Goal: Find contact information: Find contact information

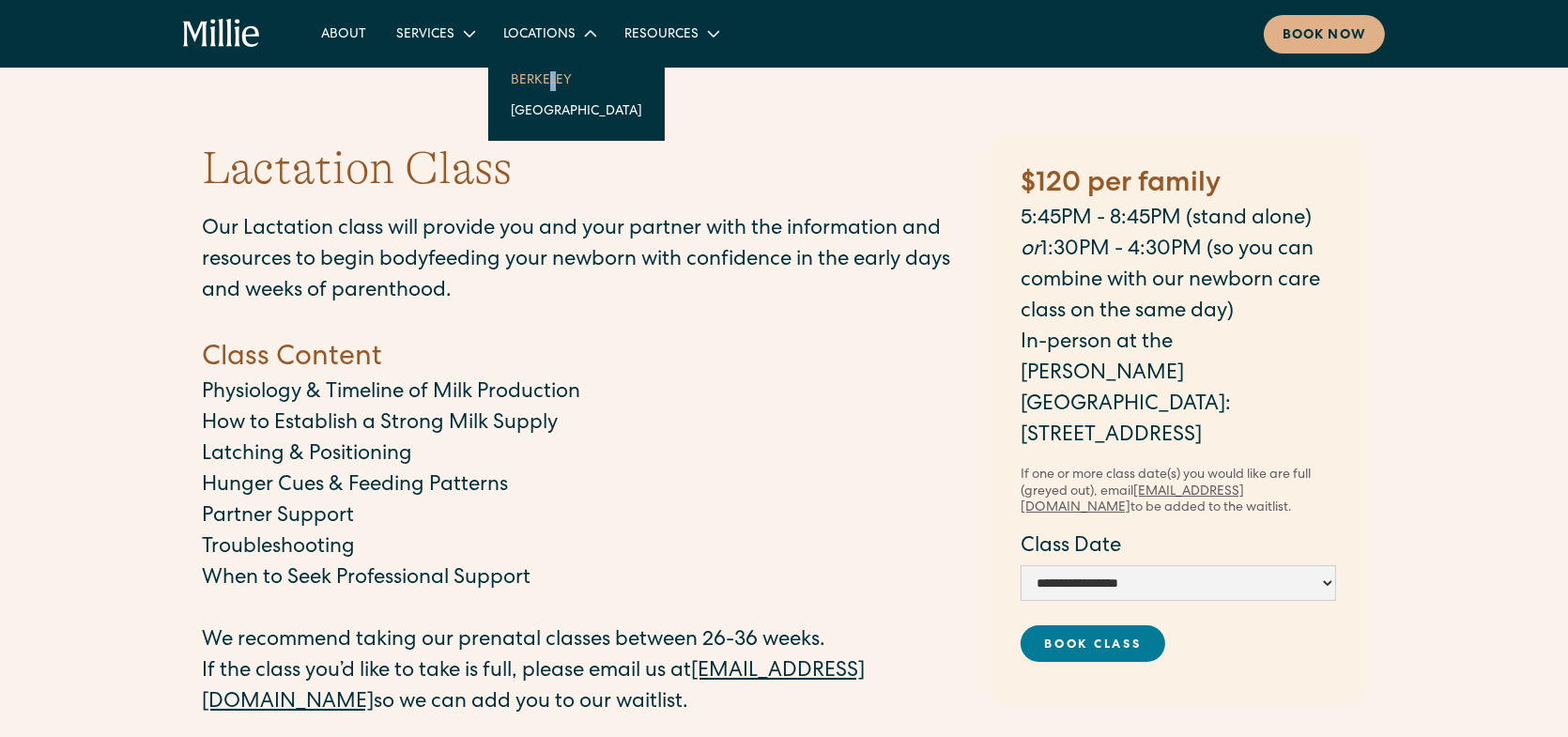
click at [542, 74] on nav "Berkeley South Bay" at bounding box center [577, 94] width 176 height 92
click at [542, 75] on link "Berkeley" at bounding box center [577, 79] width 162 height 31
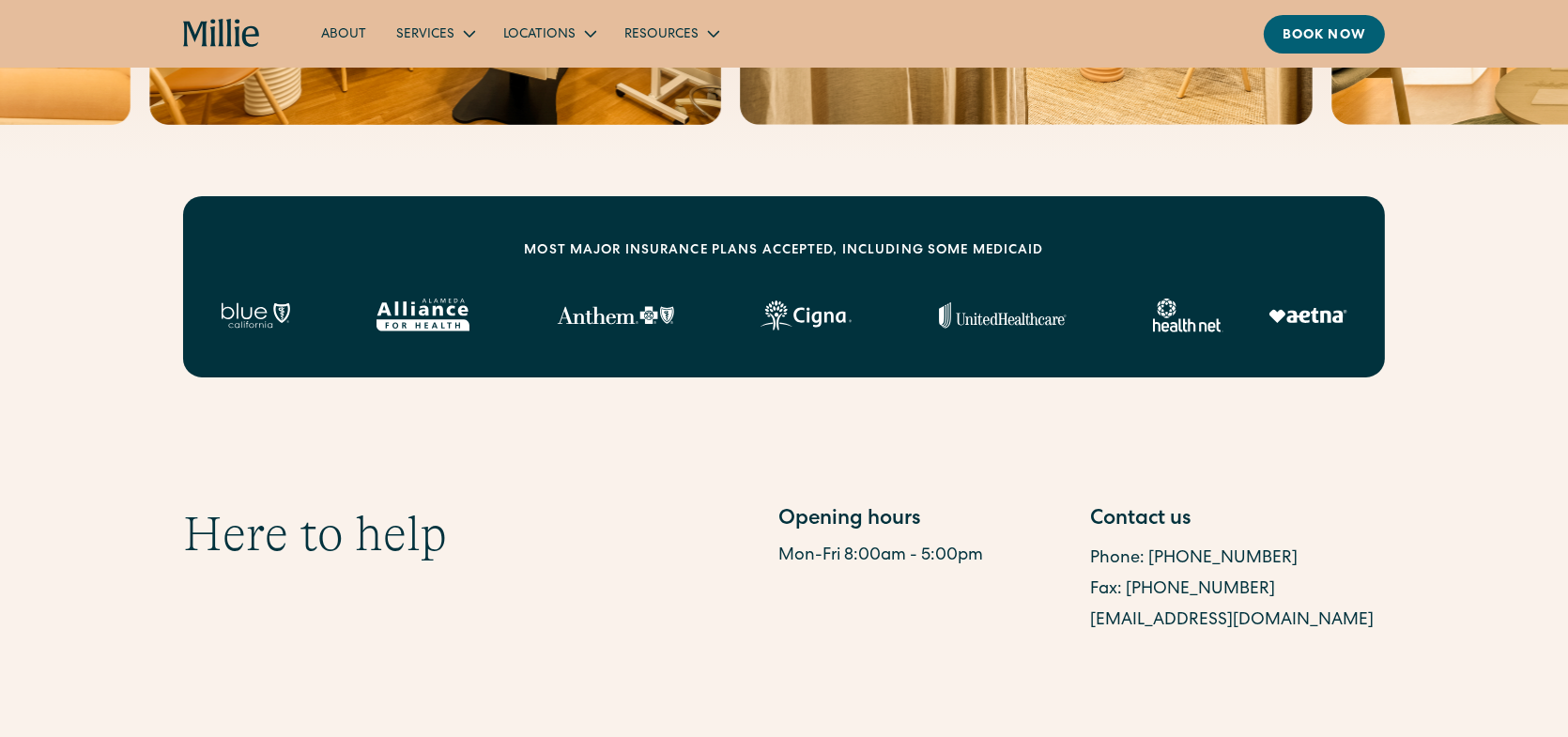
scroll to position [636, 0]
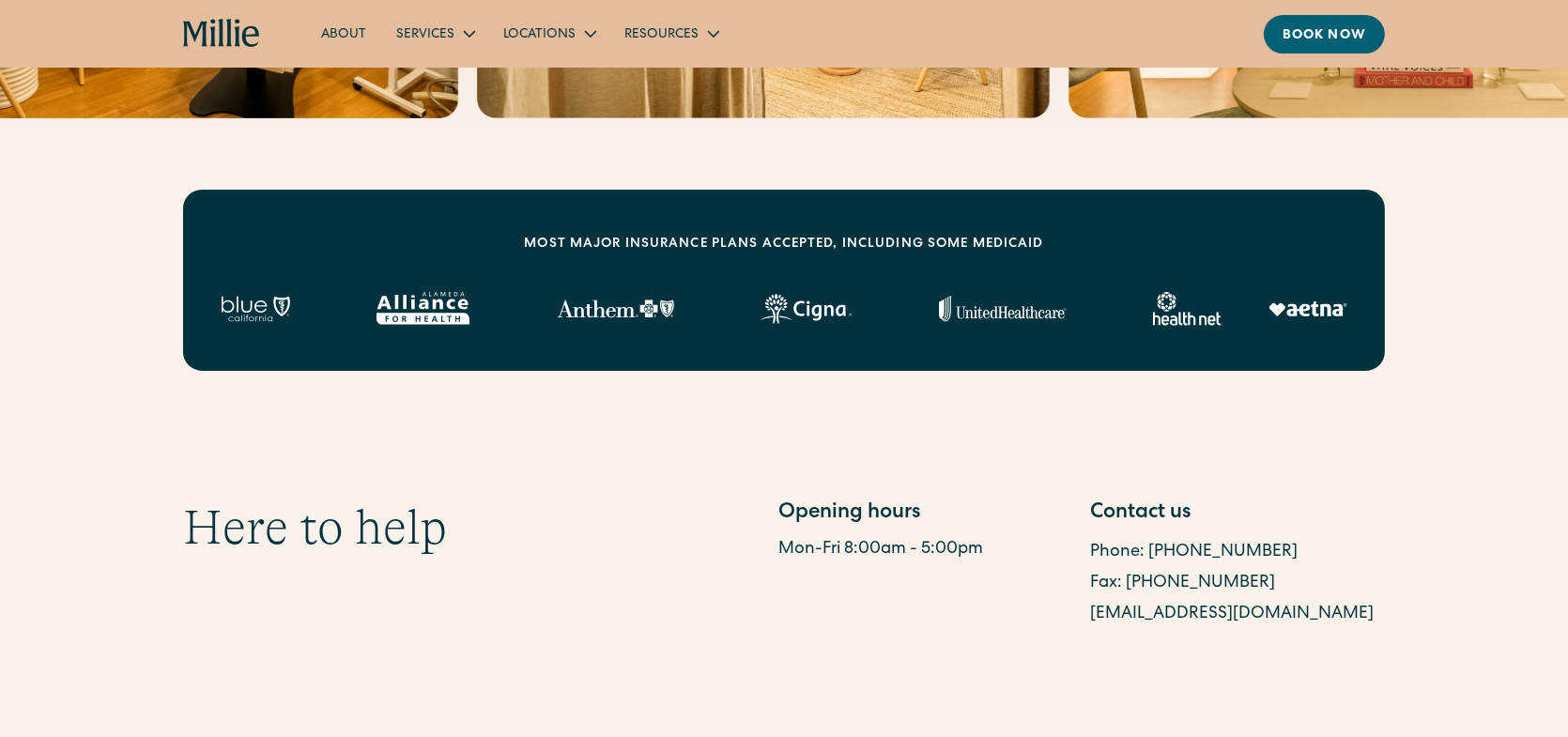
drag, startPoint x: 1380, startPoint y: 610, endPoint x: 1091, endPoint y: 617, distance: 289.1
click at [1091, 617] on div "berkeleysupport@millieclinic.com" at bounding box center [1238, 614] width 295 height 31
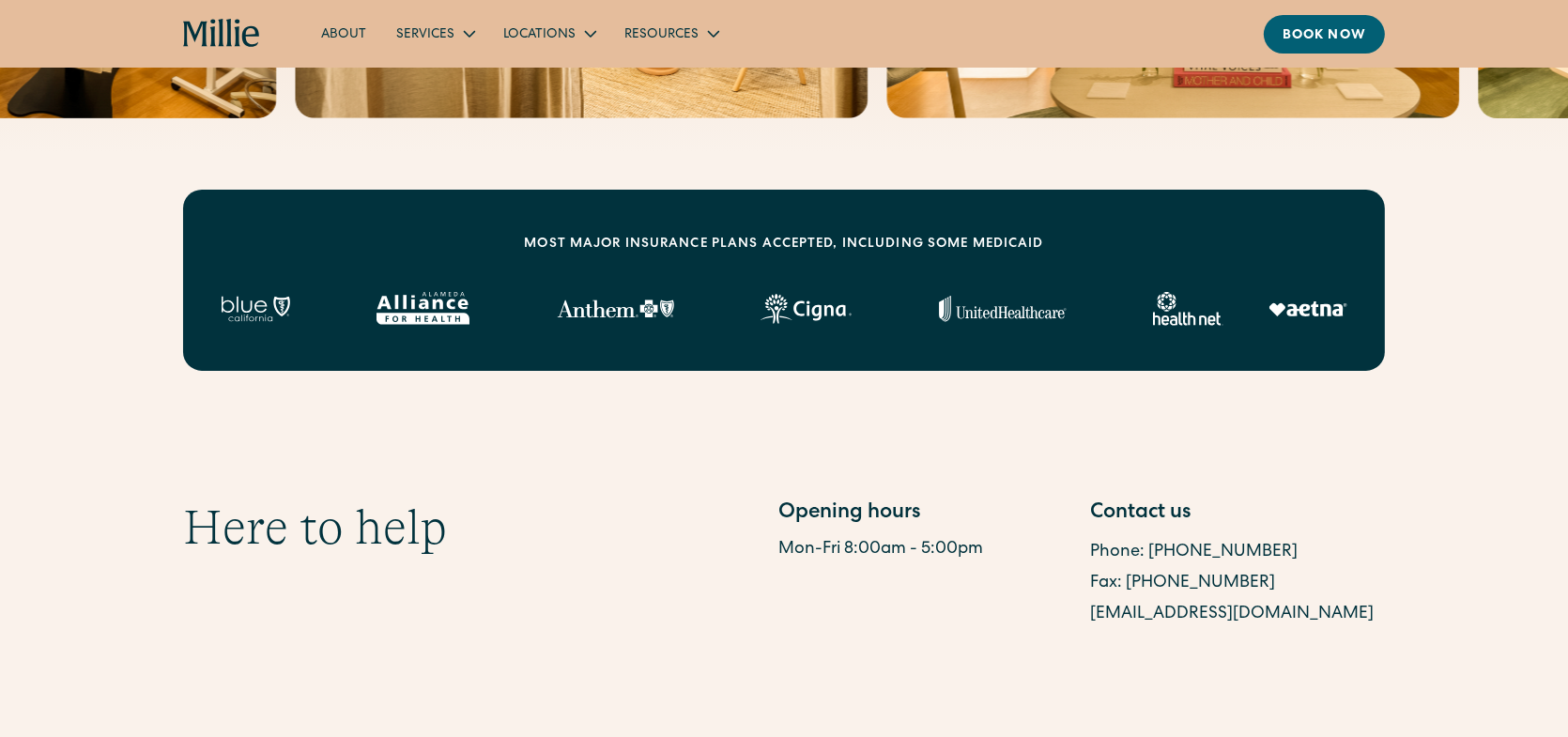
copy link "berkeleysupport@millieclinic.com"
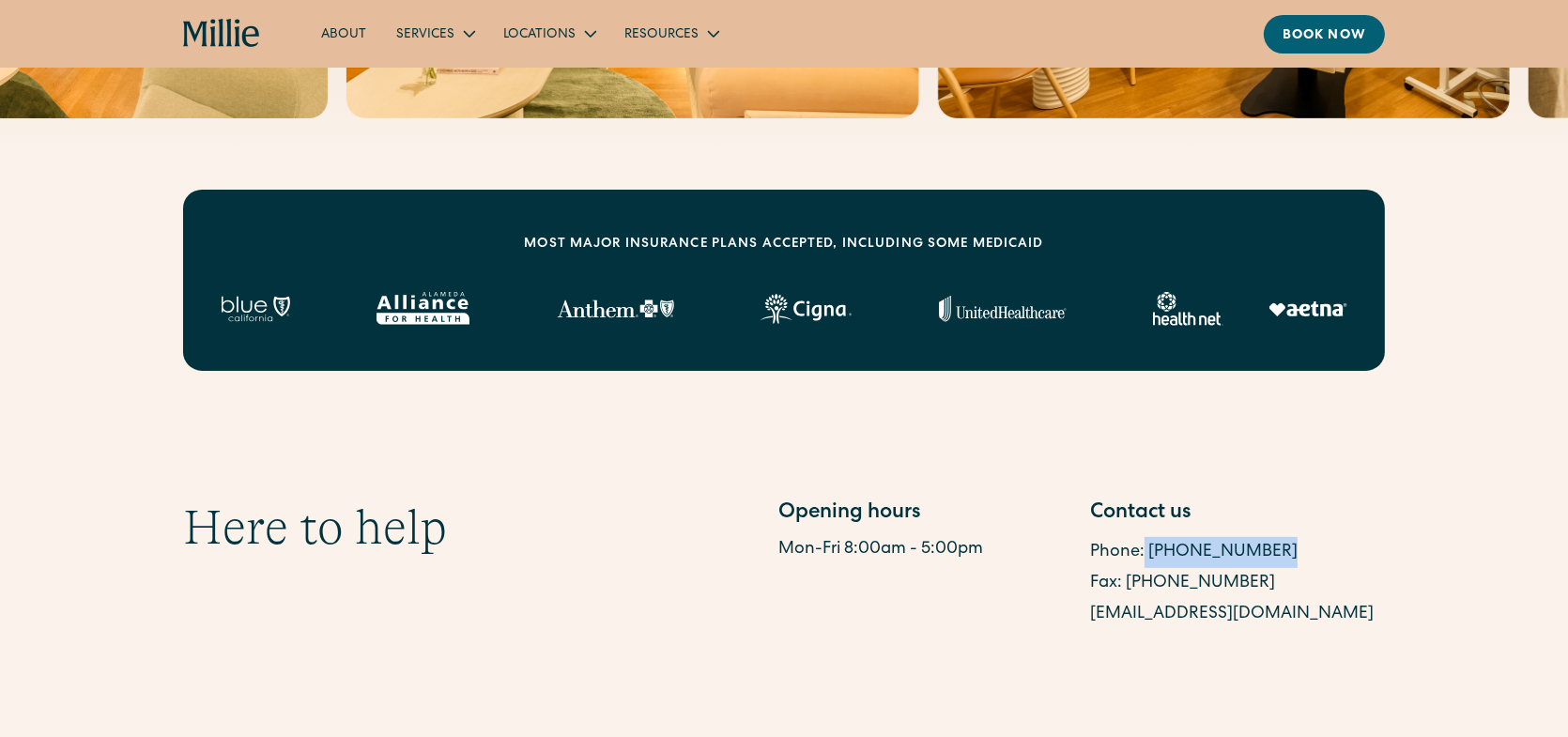
drag, startPoint x: 1263, startPoint y: 540, endPoint x: 1143, endPoint y: 548, distance: 120.3
click at [1143, 548] on div "Phone: (510) 495-0310" at bounding box center [1238, 552] width 295 height 31
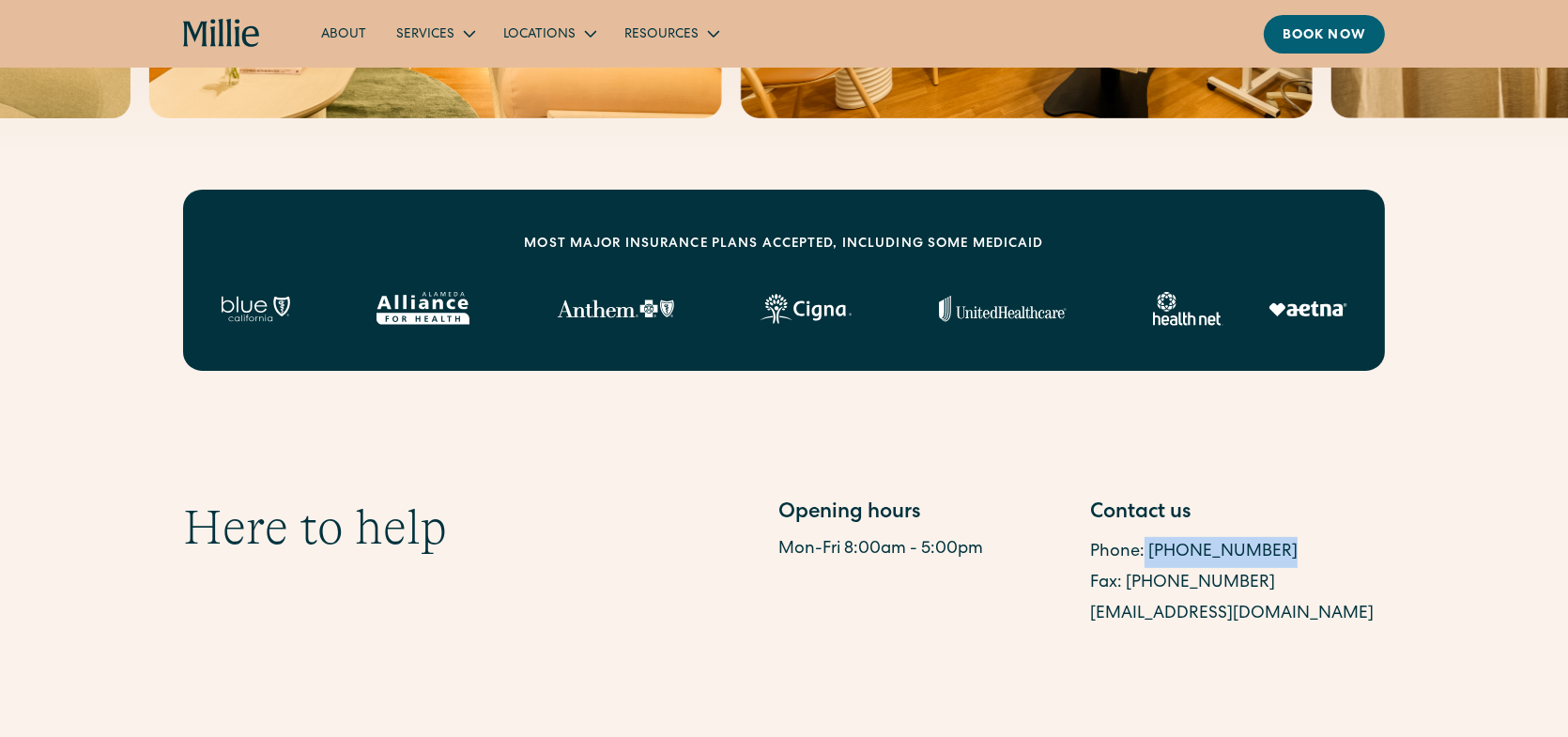
copy link "(510) 495-0310"
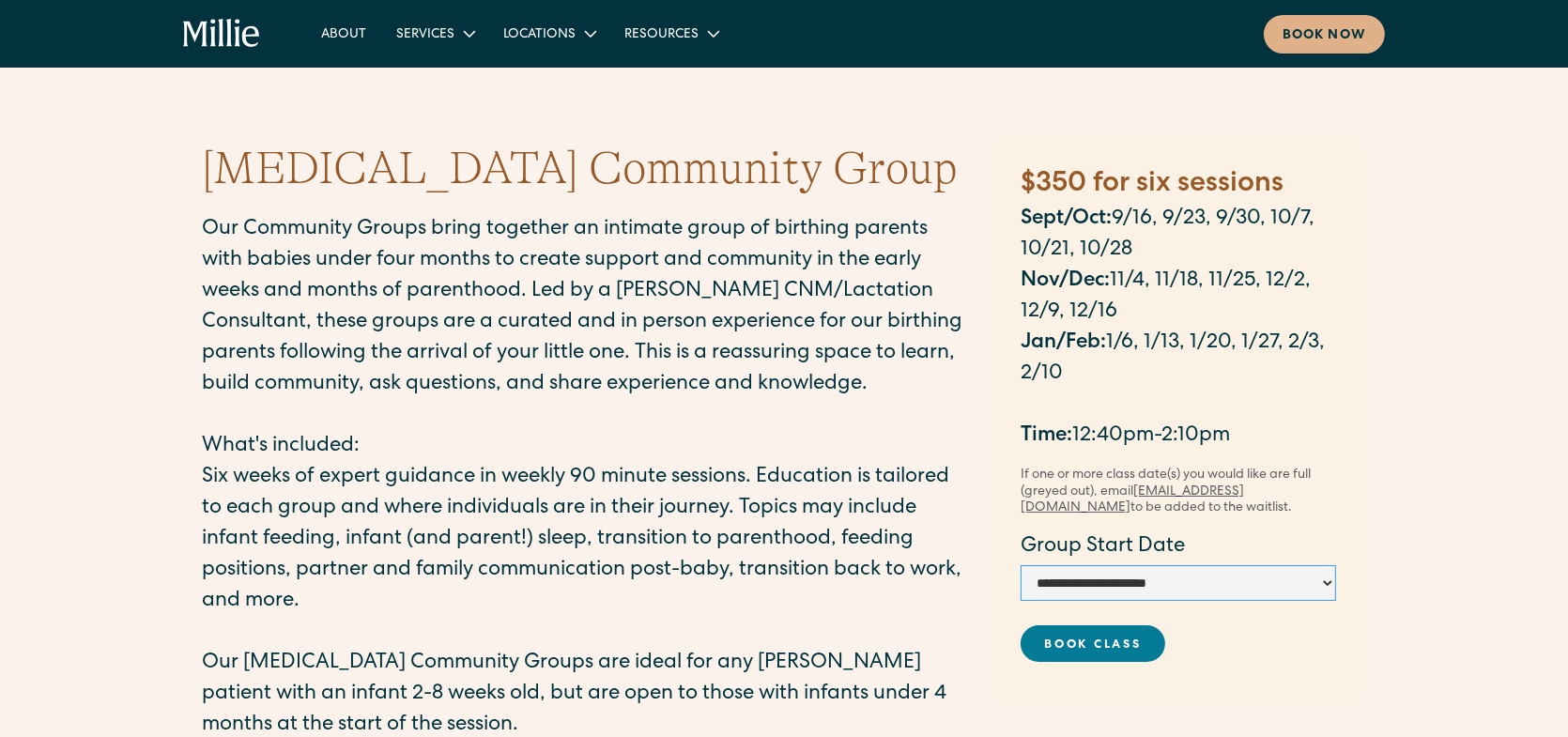
click at [1328, 580] on select "**********" at bounding box center [1178, 582] width 316 height 36
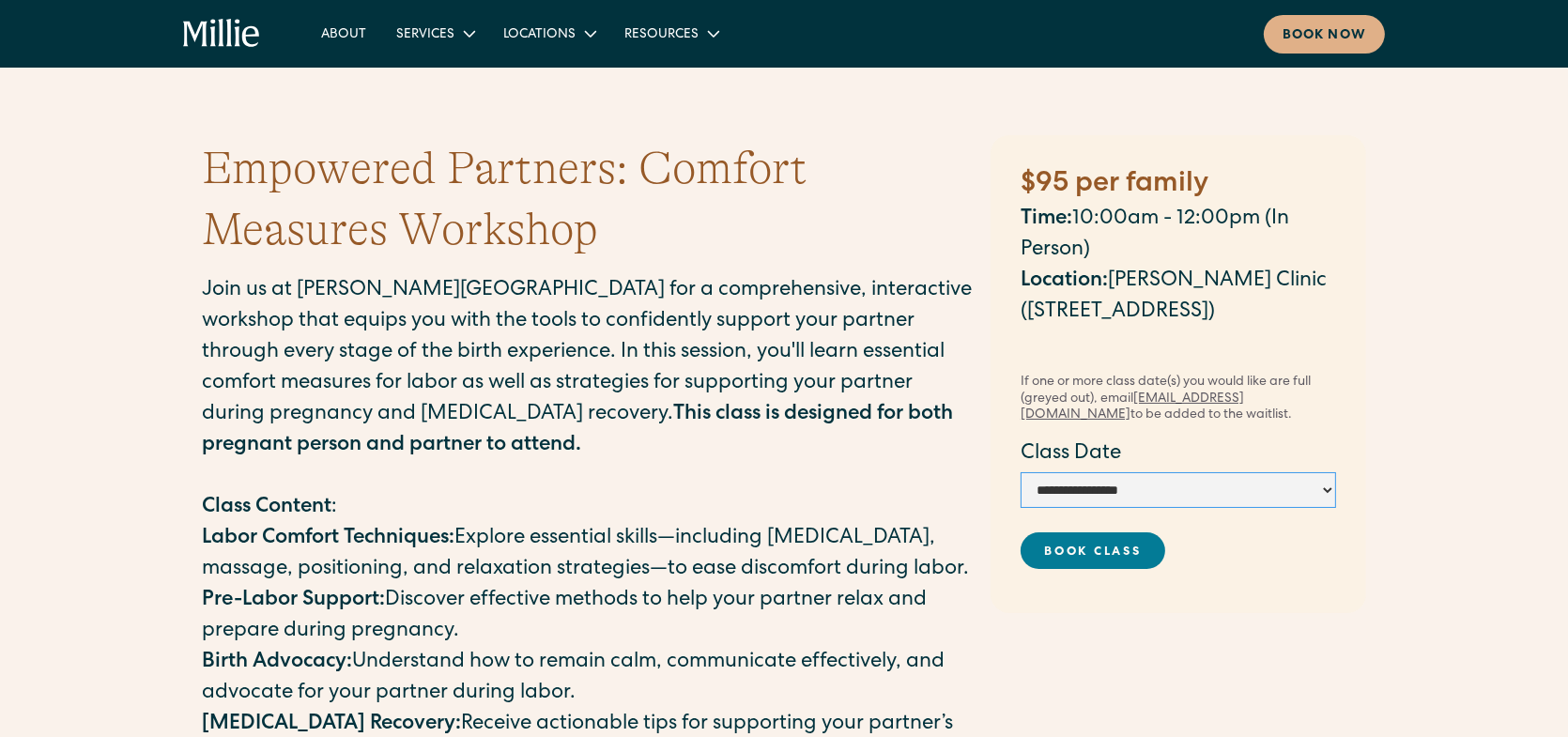
click at [1321, 484] on select "**********" at bounding box center [1178, 489] width 316 height 36
click at [67, 537] on div "Empowered Partners: Comfort Measures Workshop Join us at [PERSON_NAME][GEOGRAPH…" at bounding box center [784, 535] width 1568 height 1069
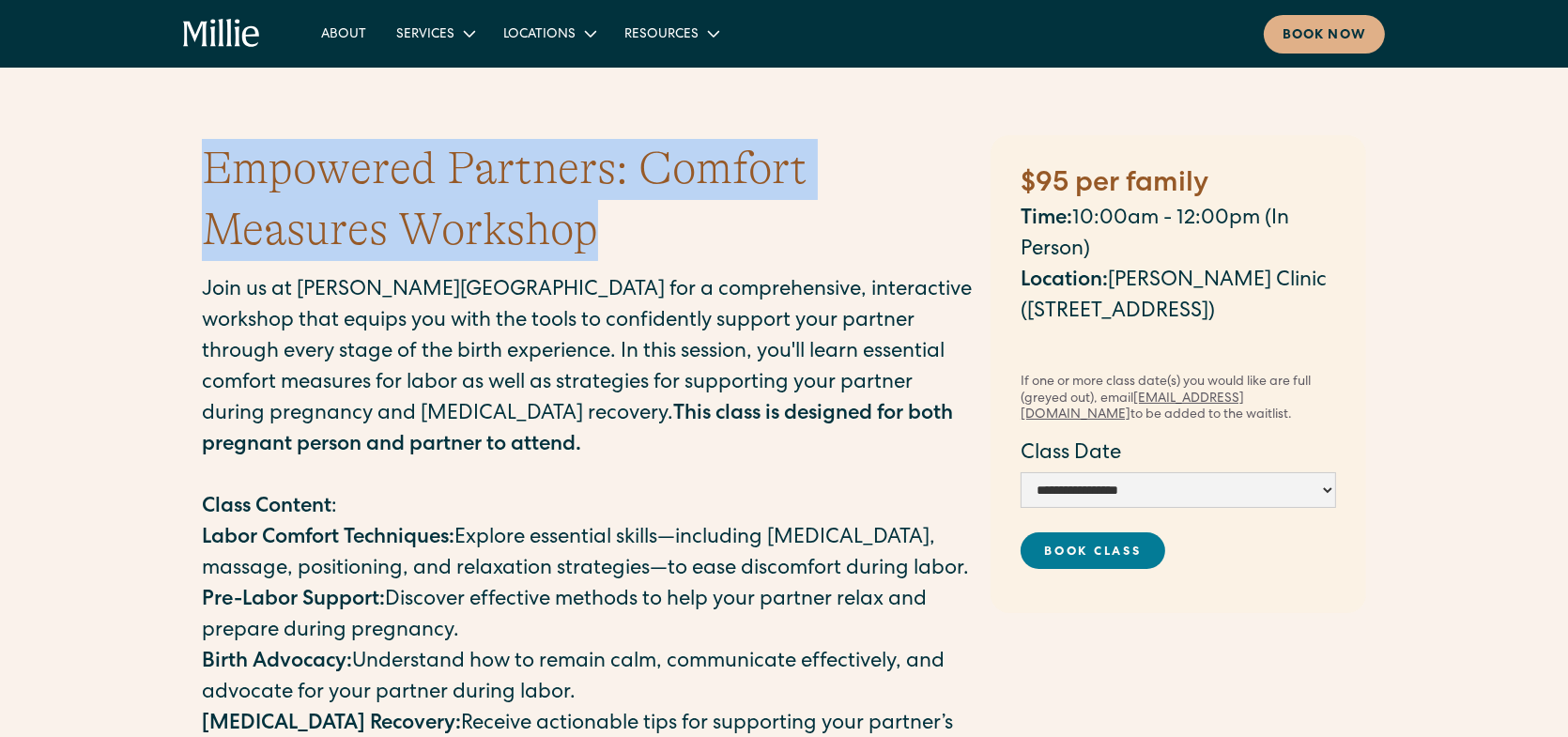
drag, startPoint x: 203, startPoint y: 166, endPoint x: 657, endPoint y: 236, distance: 459.4
click at [657, 236] on h1 "Empowered Partners: Comfort Measures Workshop" at bounding box center [586, 200] width 770 height 122
copy h1 "Empowered Partners: Comfort Measures Workshop"
